Goal: Check status: Check status

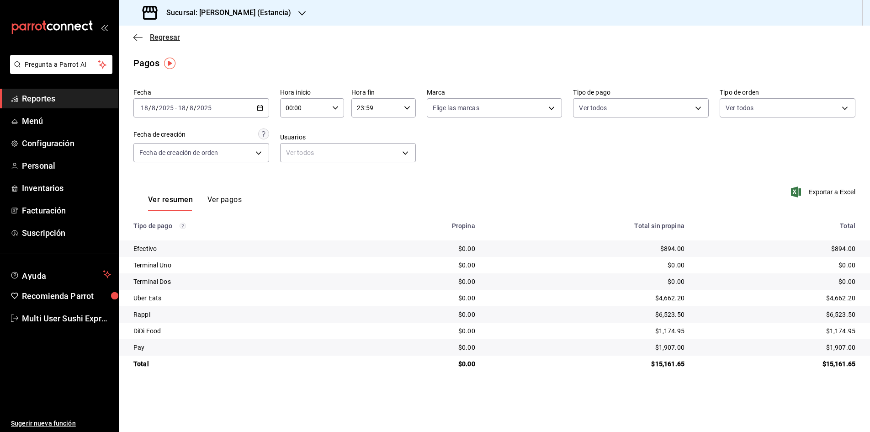
click at [137, 35] on icon "button" at bounding box center [137, 37] width 9 height 8
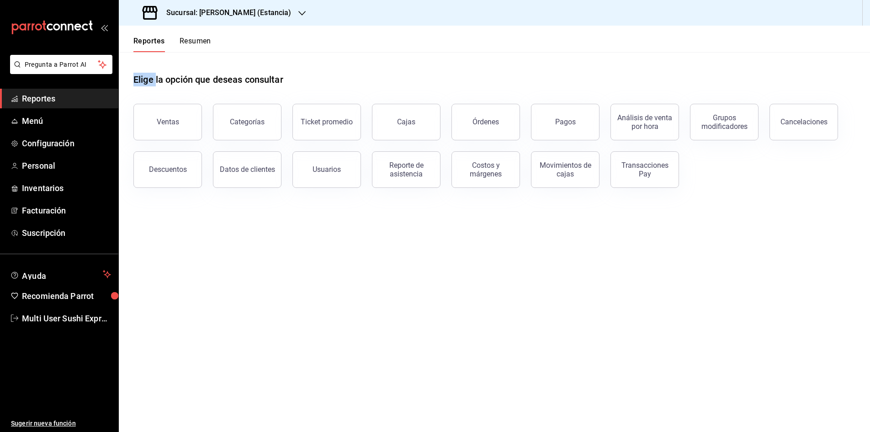
click at [184, 42] on button "Resumen" at bounding box center [195, 45] width 32 height 16
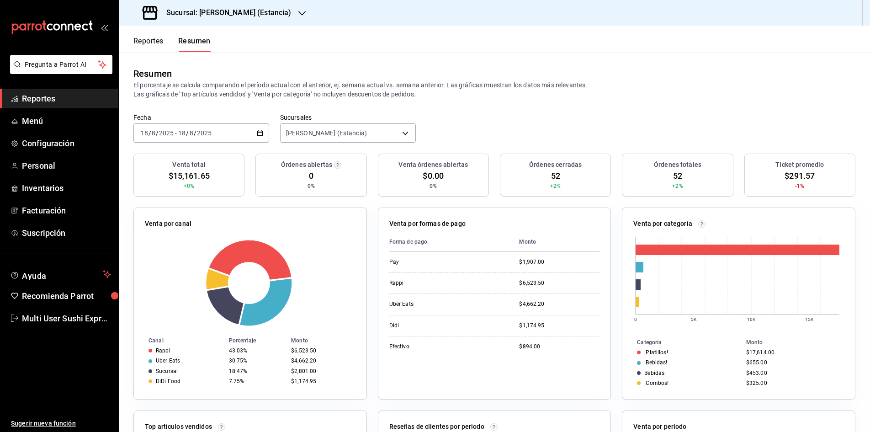
click at [258, 132] on \(Stroke\) "button" at bounding box center [259, 132] width 5 height 0
click at [167, 260] on span "Rango de fechas" at bounding box center [176, 263] width 71 height 10
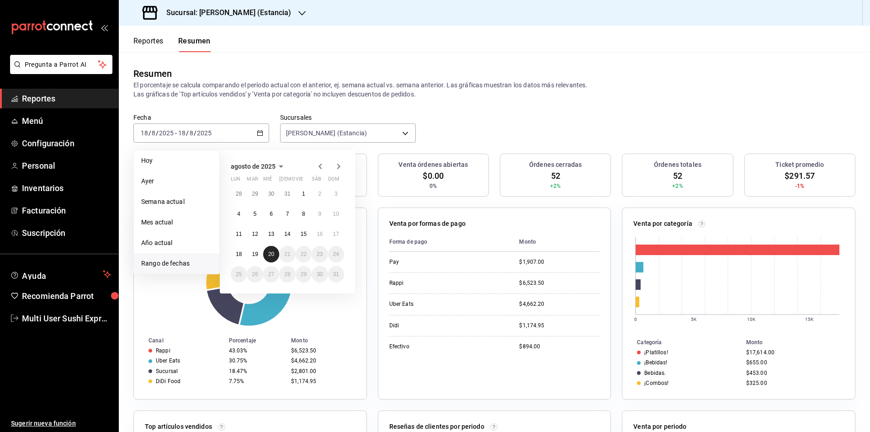
click at [269, 254] on abbr "20" at bounding box center [271, 254] width 6 height 6
click at [270, 254] on abbr "20" at bounding box center [271, 254] width 6 height 6
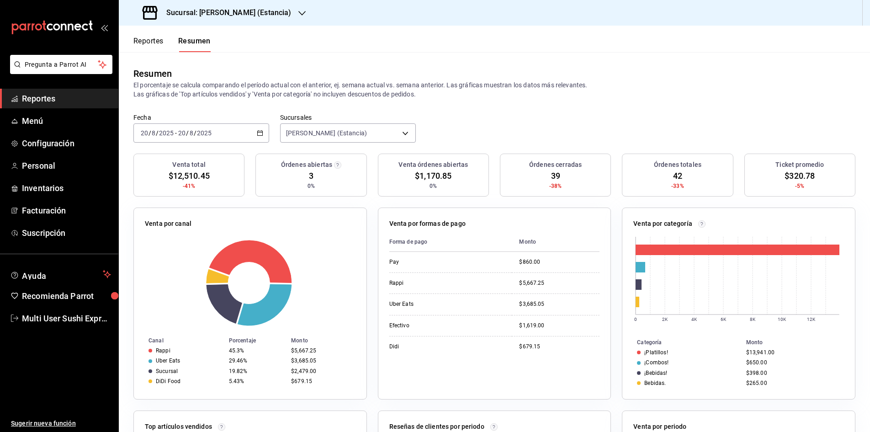
click at [258, 134] on icon "button" at bounding box center [260, 133] width 6 height 6
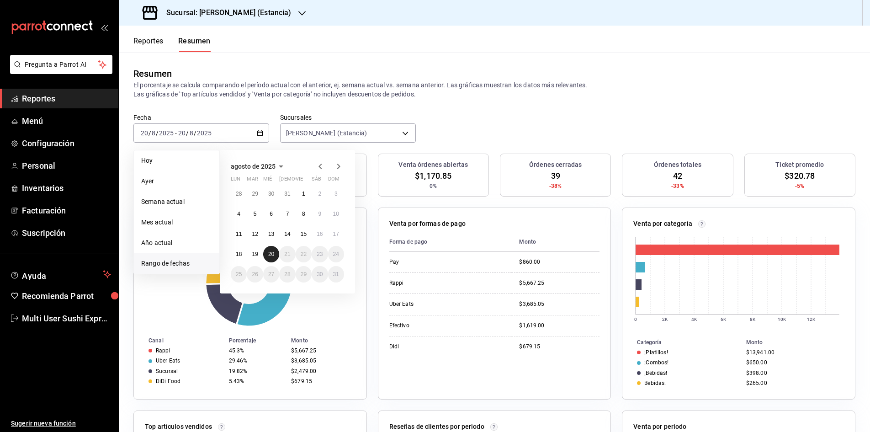
click at [269, 255] on abbr "20" at bounding box center [271, 254] width 6 height 6
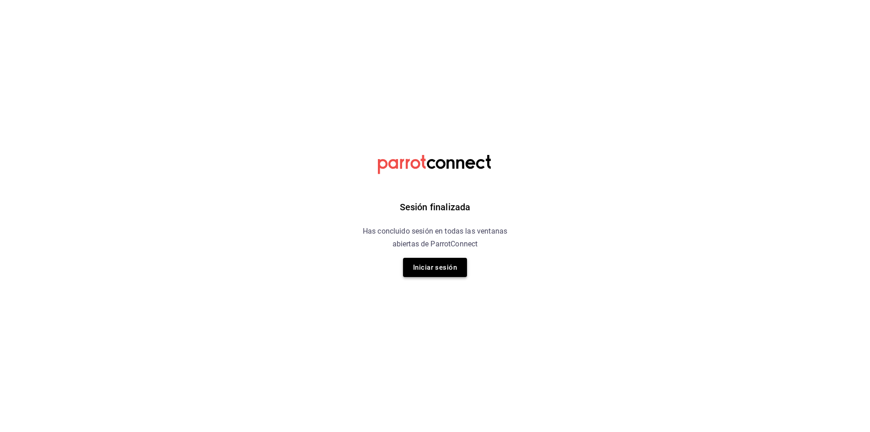
click at [428, 265] on button "Iniciar sesión" at bounding box center [435, 267] width 64 height 19
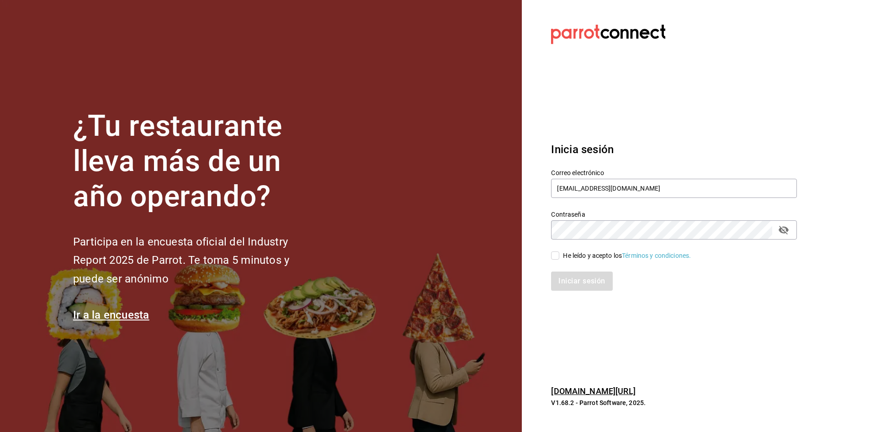
click at [555, 254] on input "He leído y acepto los Términos y condiciones." at bounding box center [555, 255] width 8 height 8
checkbox input "true"
click at [571, 283] on button "Iniciar sesión" at bounding box center [582, 280] width 62 height 19
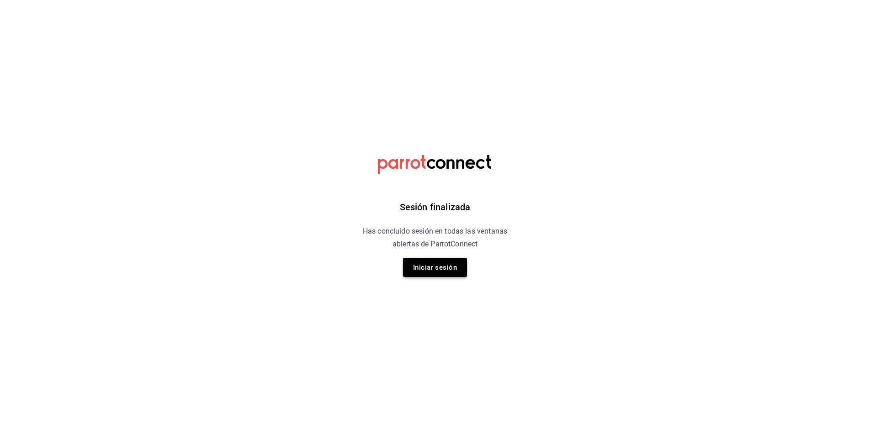
click at [438, 266] on button "Iniciar sesión" at bounding box center [435, 267] width 64 height 19
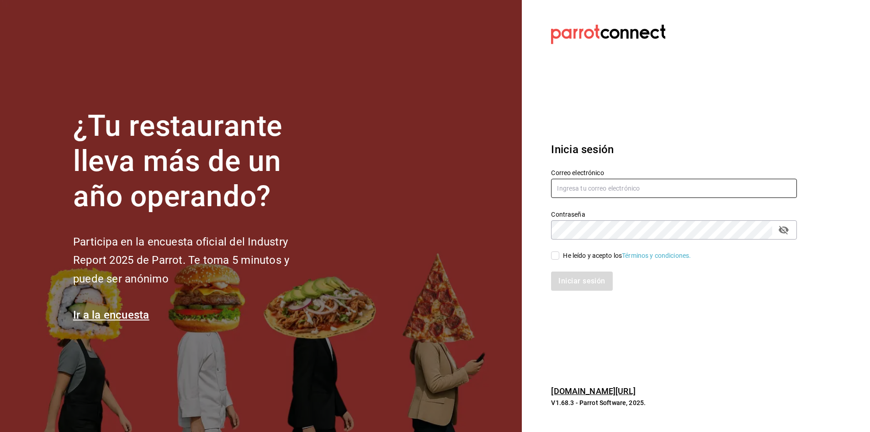
type input "[EMAIL_ADDRESS][DOMAIN_NAME]"
click at [555, 254] on input "He leído y acepto los Términos y condiciones." at bounding box center [555, 255] width 8 height 8
checkbox input "true"
click at [569, 281] on button "Iniciar sesión" at bounding box center [582, 280] width 62 height 19
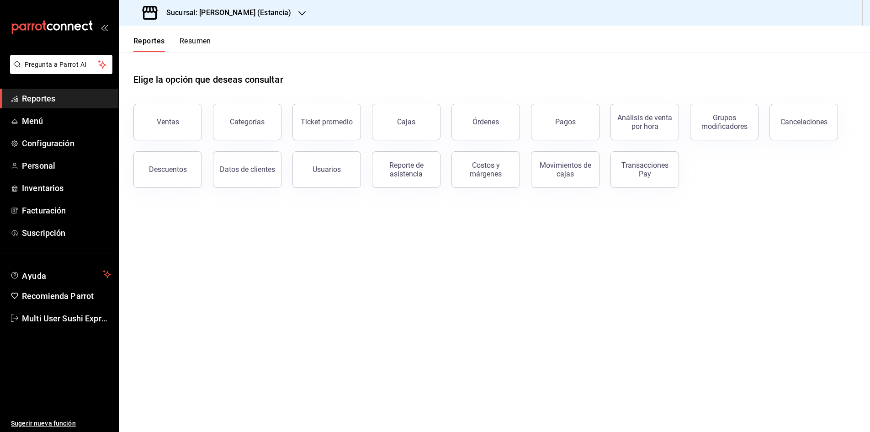
click at [193, 40] on button "Resumen" at bounding box center [195, 45] width 32 height 16
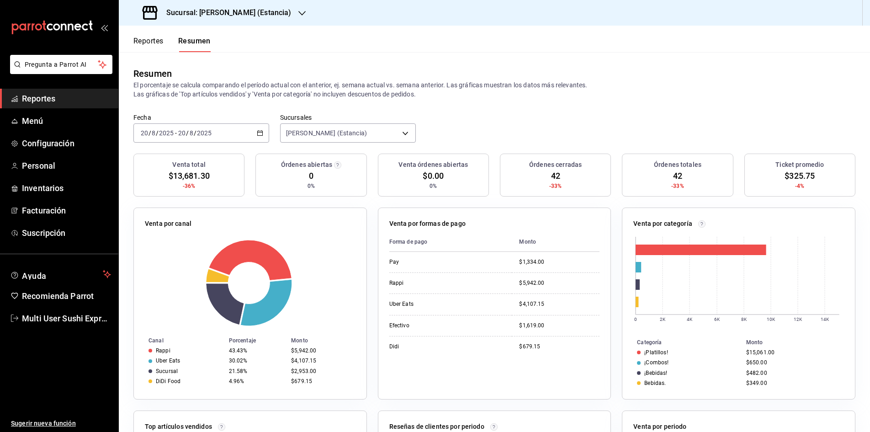
click at [258, 133] on icon "button" at bounding box center [260, 133] width 6 height 6
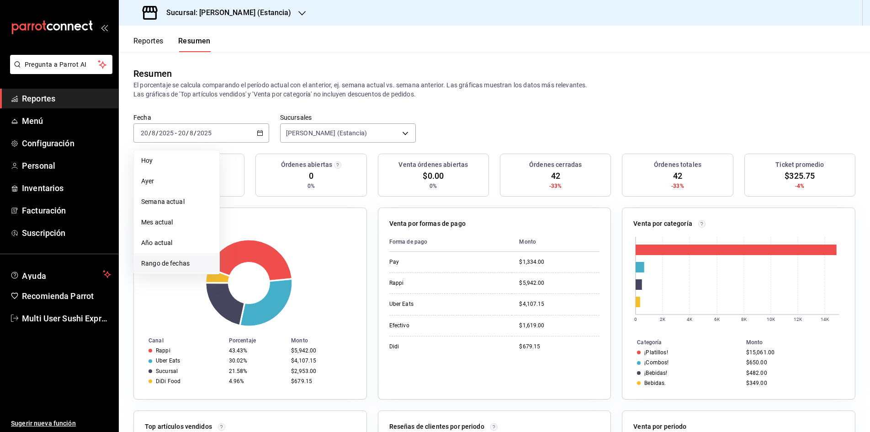
click at [186, 264] on span "Rango de fechas" at bounding box center [176, 263] width 71 height 10
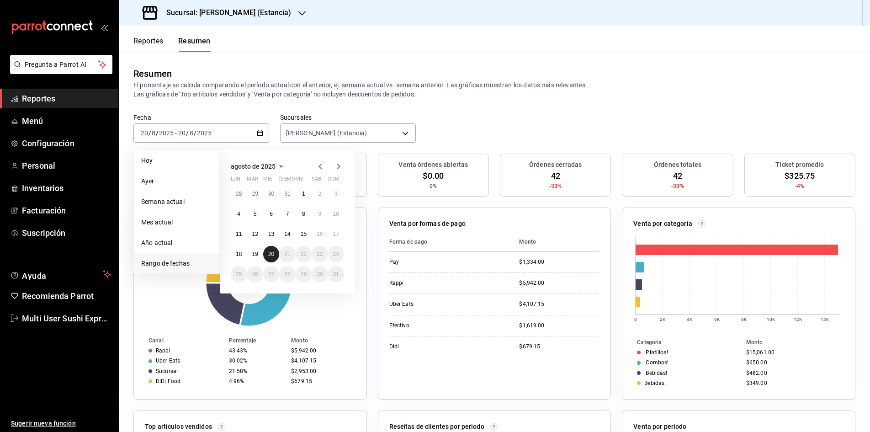
click at [273, 255] on abbr "20" at bounding box center [271, 254] width 6 height 6
click at [271, 255] on div at bounding box center [250, 282] width 211 height 87
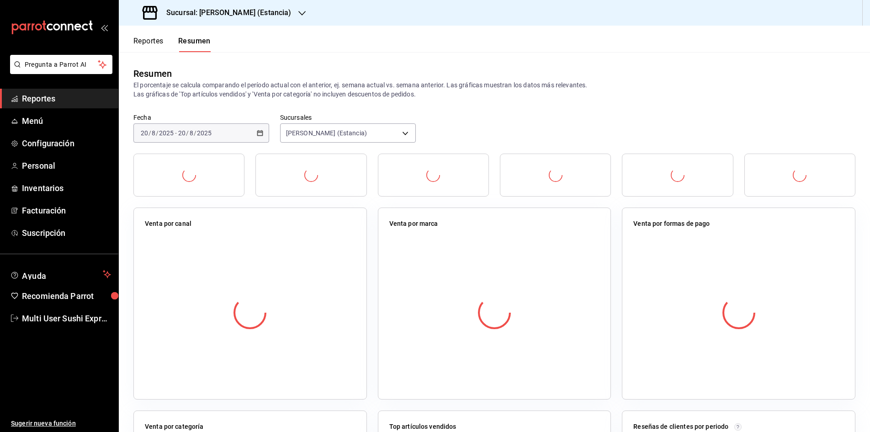
click at [270, 254] on div at bounding box center [250, 312] width 211 height 161
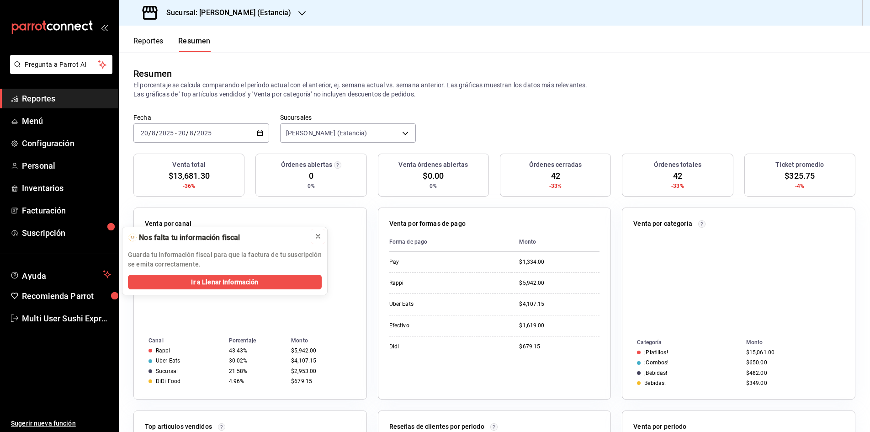
click at [316, 238] on icon at bounding box center [317, 235] width 7 height 7
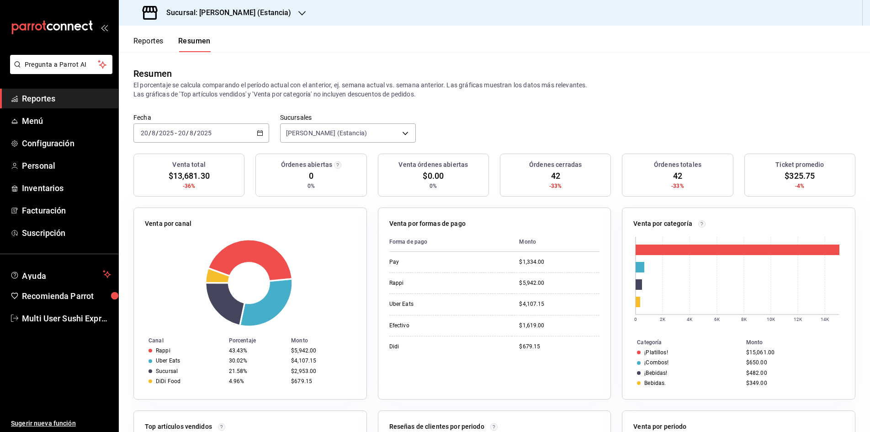
click at [156, 39] on button "Reportes" at bounding box center [148, 45] width 30 height 16
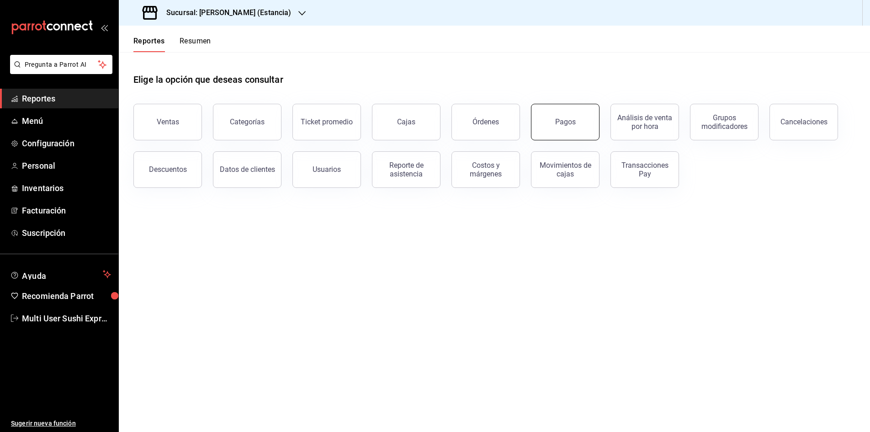
click at [559, 126] on button "Pagos" at bounding box center [565, 122] width 69 height 37
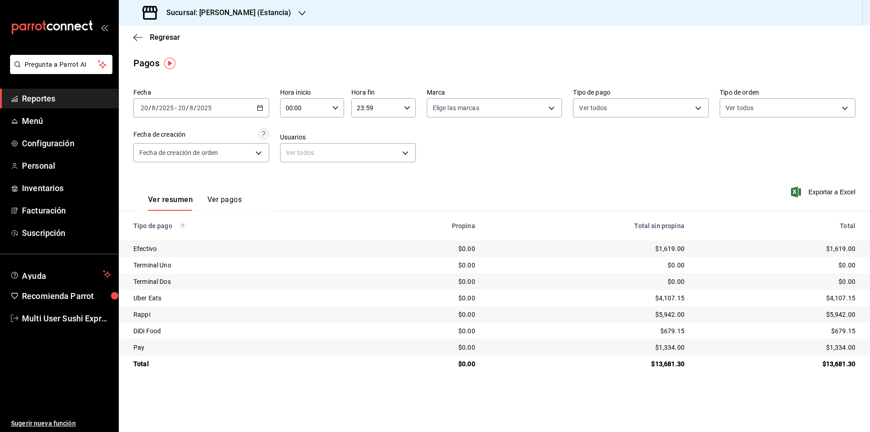
click at [260, 107] on icon "button" at bounding box center [260, 108] width 6 height 6
click at [175, 243] on span "Rango de fechas" at bounding box center [176, 238] width 71 height 10
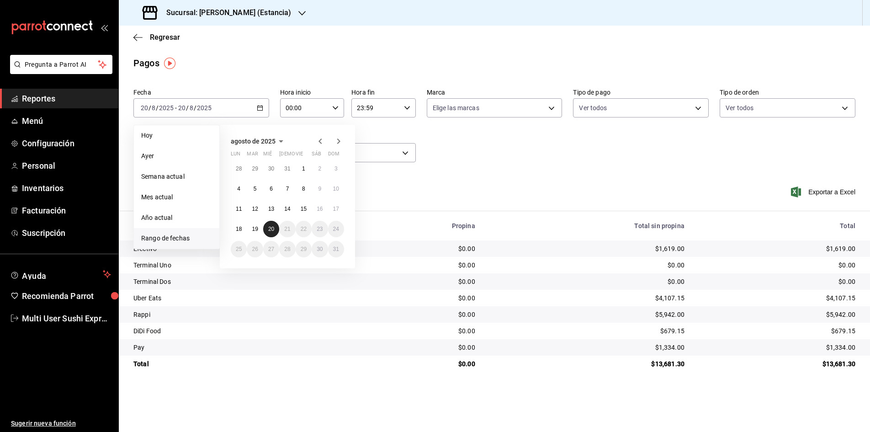
click at [272, 229] on abbr "20" at bounding box center [271, 229] width 6 height 6
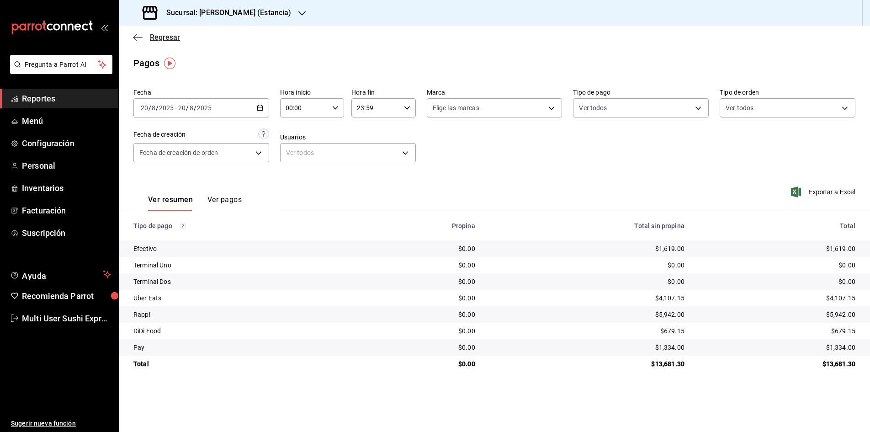
click at [133, 37] on icon "button" at bounding box center [137, 37] width 9 height 8
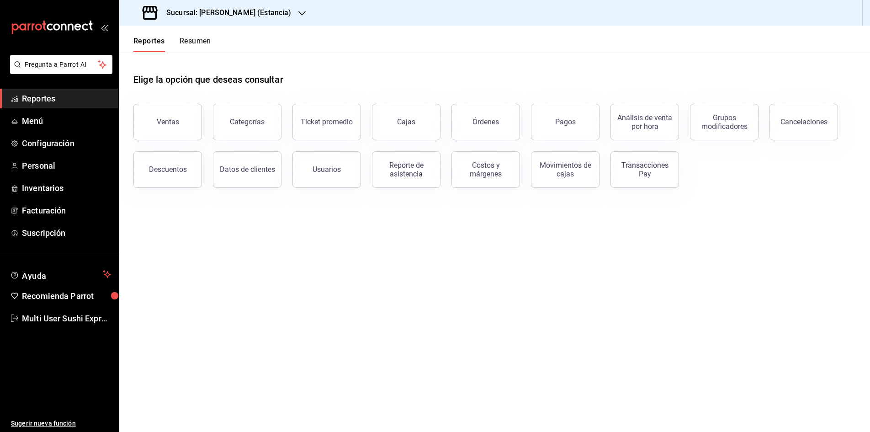
click at [193, 42] on button "Resumen" at bounding box center [195, 45] width 32 height 16
